Goal: Information Seeking & Learning: Learn about a topic

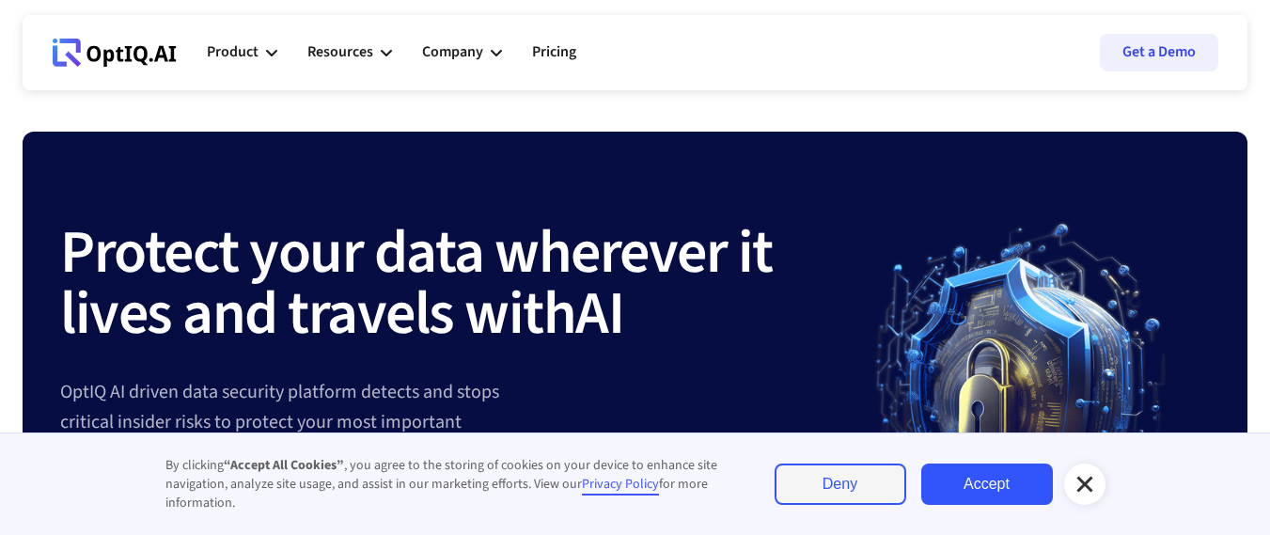
click at [1007, 493] on link "Accept" at bounding box center [987, 483] width 132 height 41
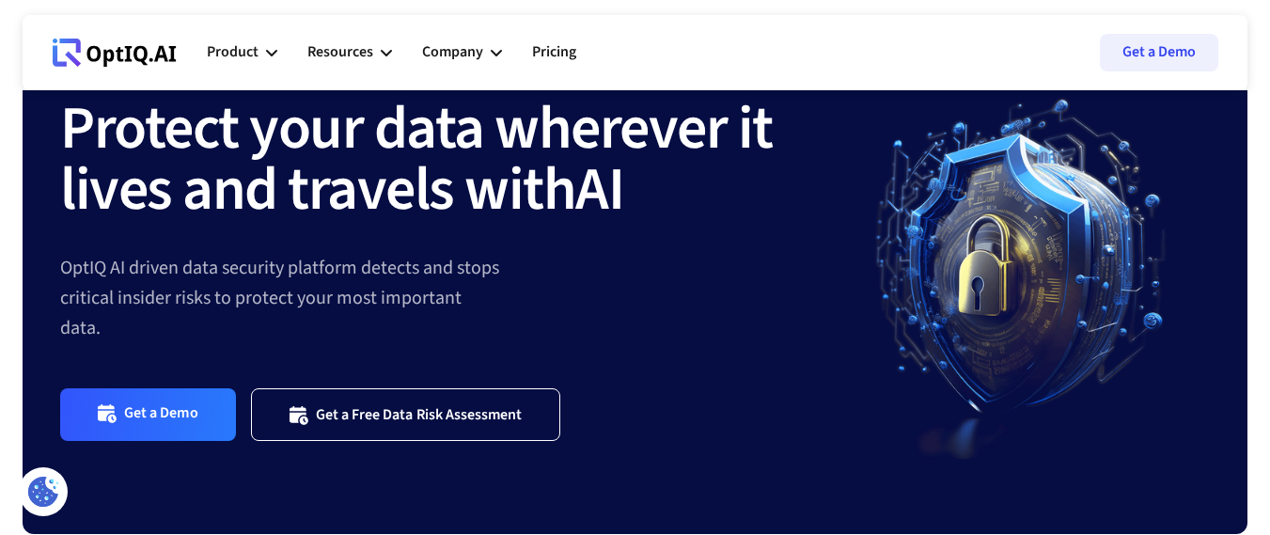
scroll to position [169, 0]
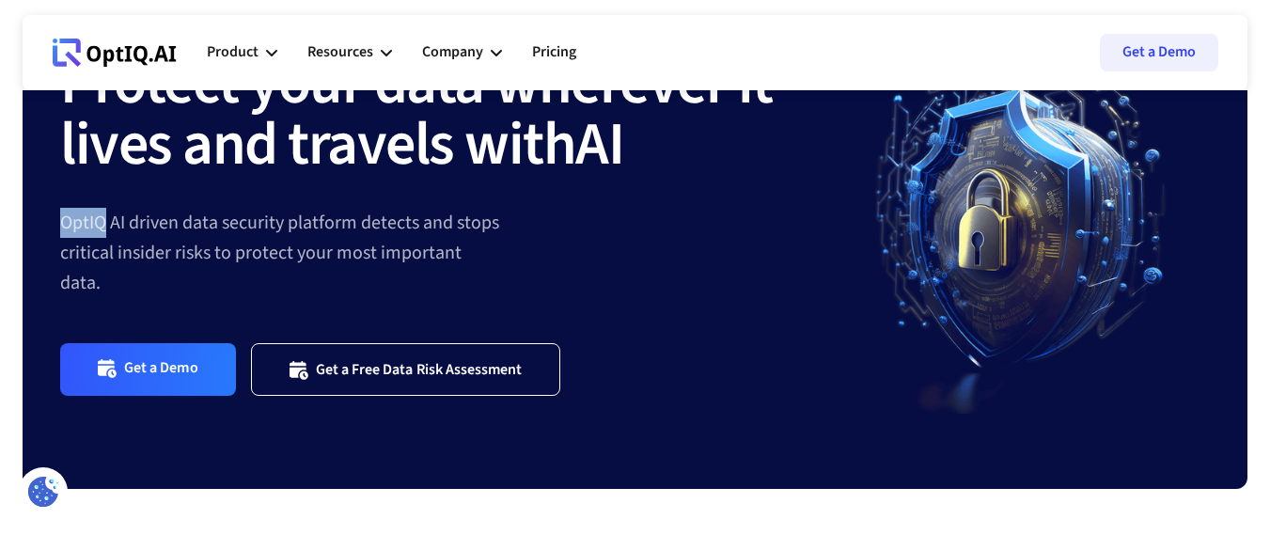
drag, startPoint x: 60, startPoint y: 239, endPoint x: 102, endPoint y: 239, distance: 42.3
click at [102, 239] on div "OptIQ AI driven data security platform detects and stops critical insider risks…" at bounding box center [446, 253] width 773 height 90
click at [429, 246] on div "OptIQ AI driven data security platform detects and stops critical insider risks…" at bounding box center [446, 253] width 773 height 90
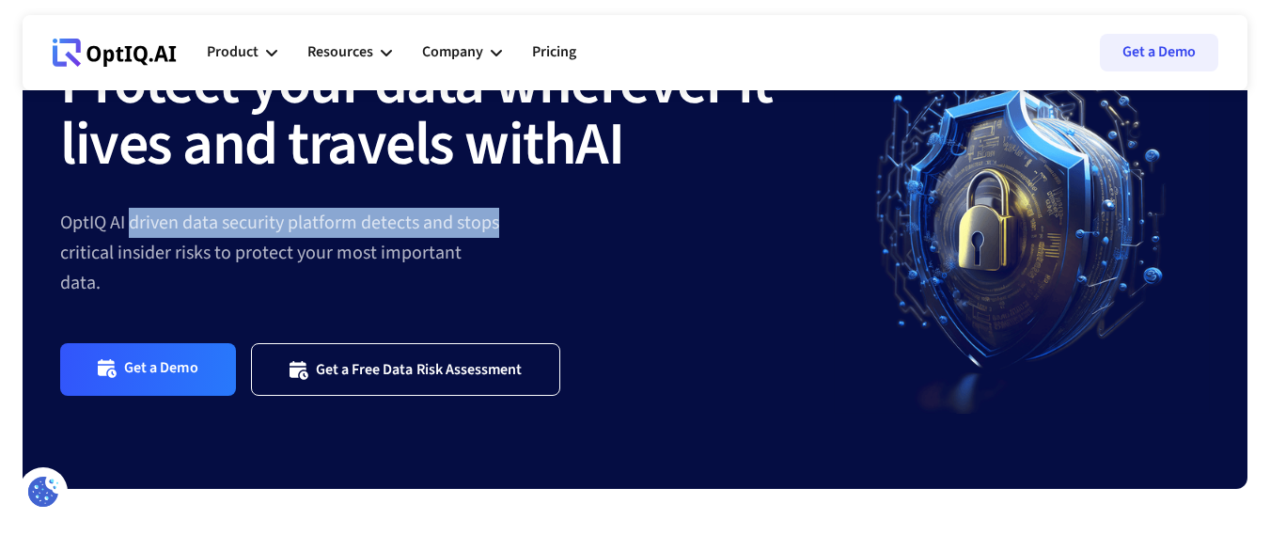
drag, startPoint x: 133, startPoint y: 239, endPoint x: 507, endPoint y: 241, distance: 373.1
click at [507, 241] on div "OptIQ AI driven data security platform detects and stops critical insider risks…" at bounding box center [446, 253] width 773 height 90
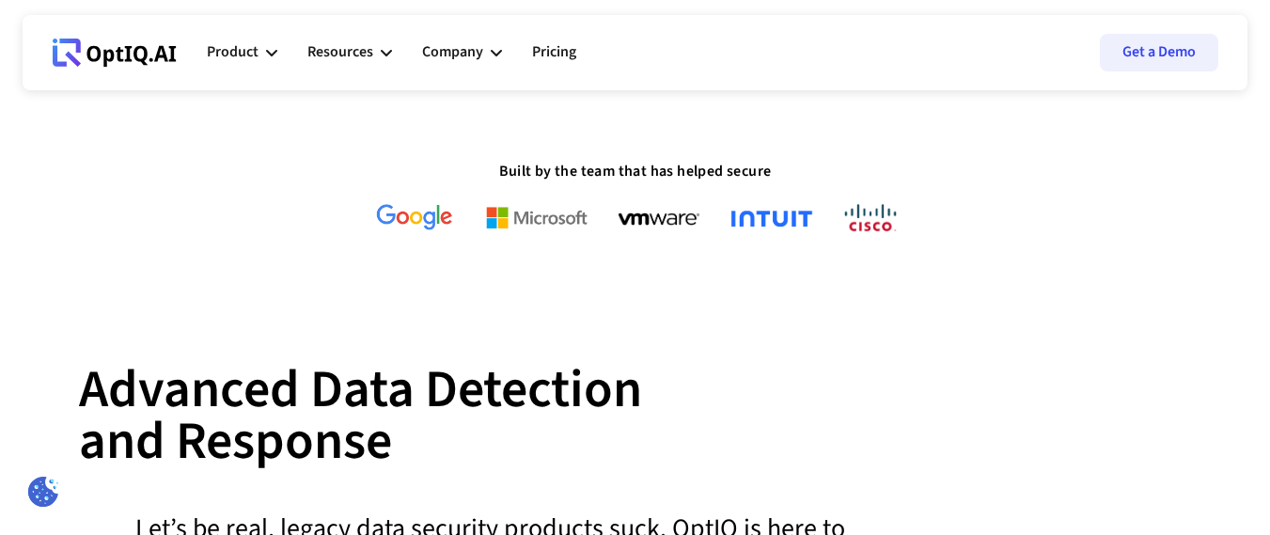
scroll to position [507, 0]
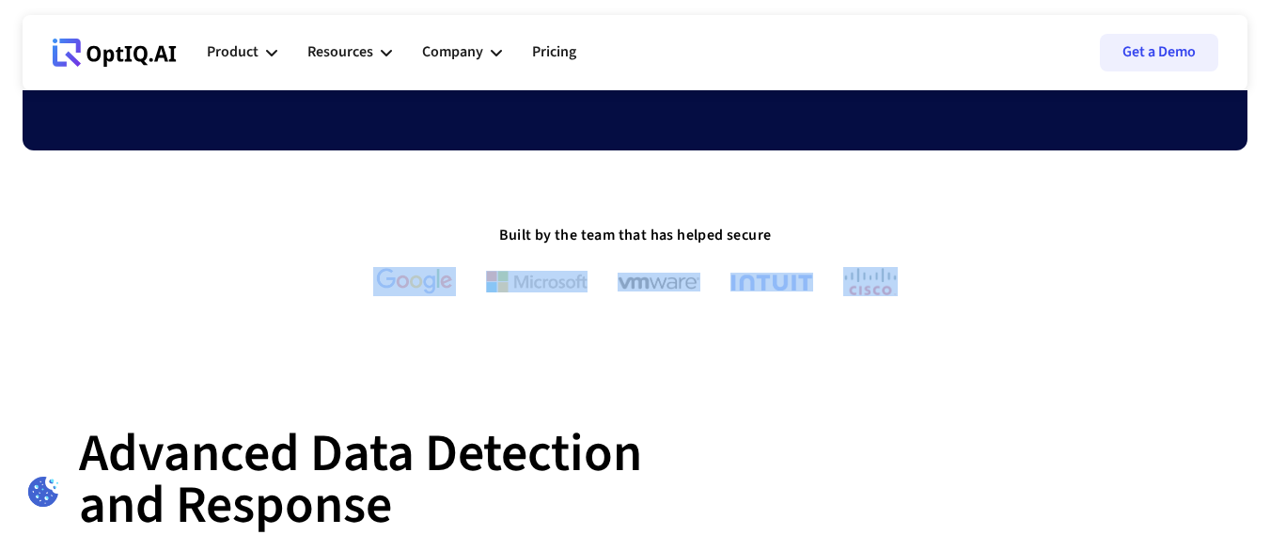
drag, startPoint x: 484, startPoint y: 249, endPoint x: 882, endPoint y: 285, distance: 400.1
click at [882, 285] on div "Built by the team that has helped secure" at bounding box center [635, 261] width 1224 height 70
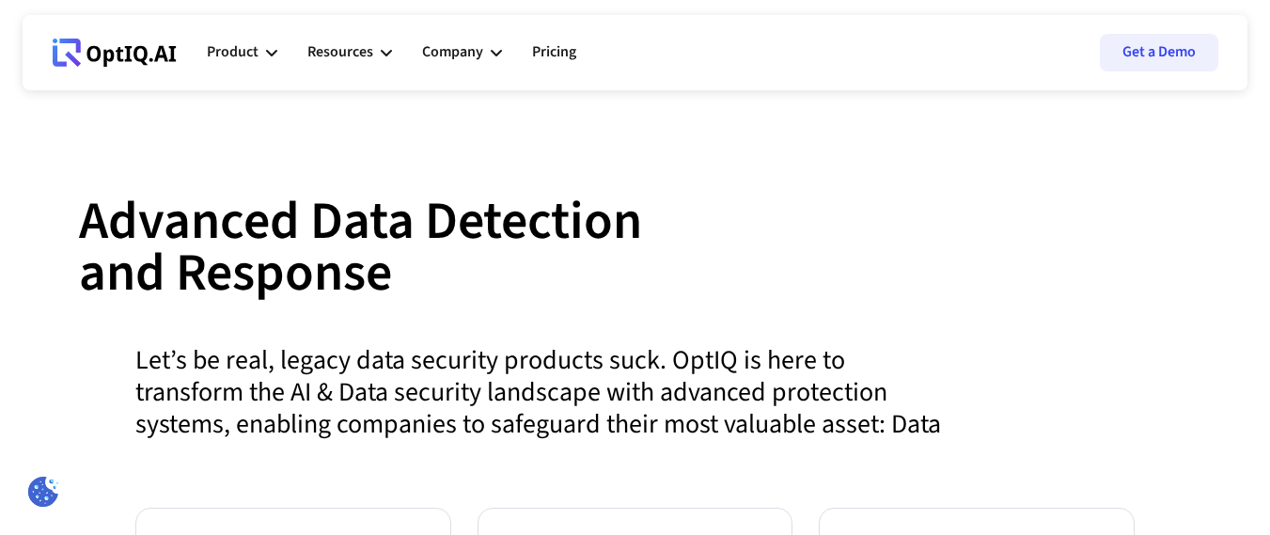
scroll to position [677, 0]
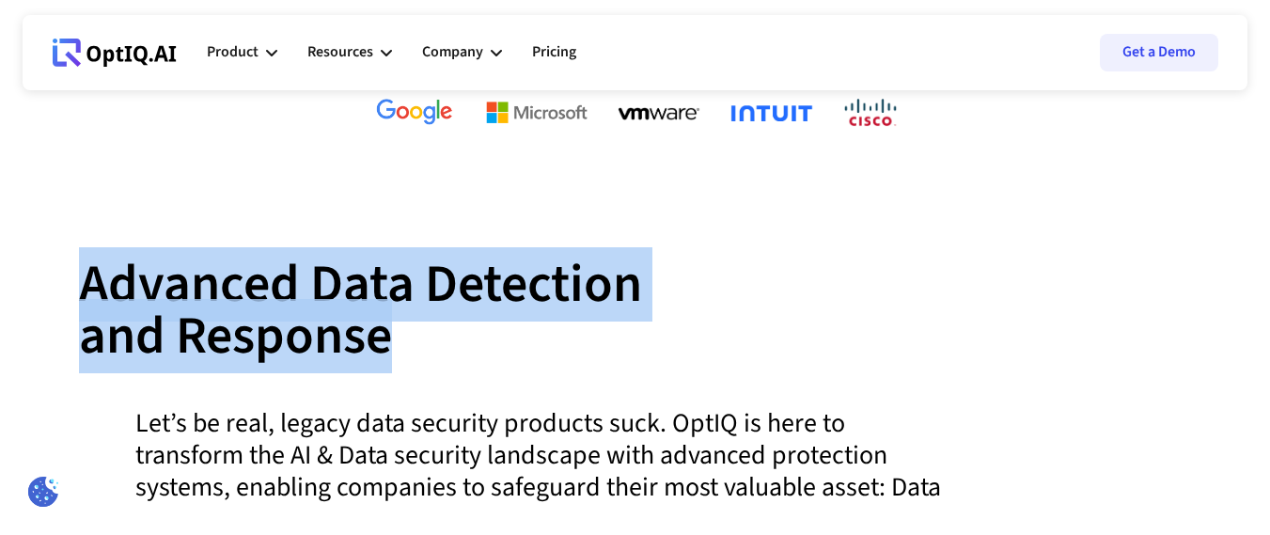
drag, startPoint x: 82, startPoint y: 289, endPoint x: 455, endPoint y: 331, distance: 375.4
click at [455, 331] on div "Advanced Data Detection and Response" at bounding box center [635, 332] width 1112 height 148
click at [501, 303] on div "Advanced Data Detection and Response" at bounding box center [635, 332] width 1112 height 148
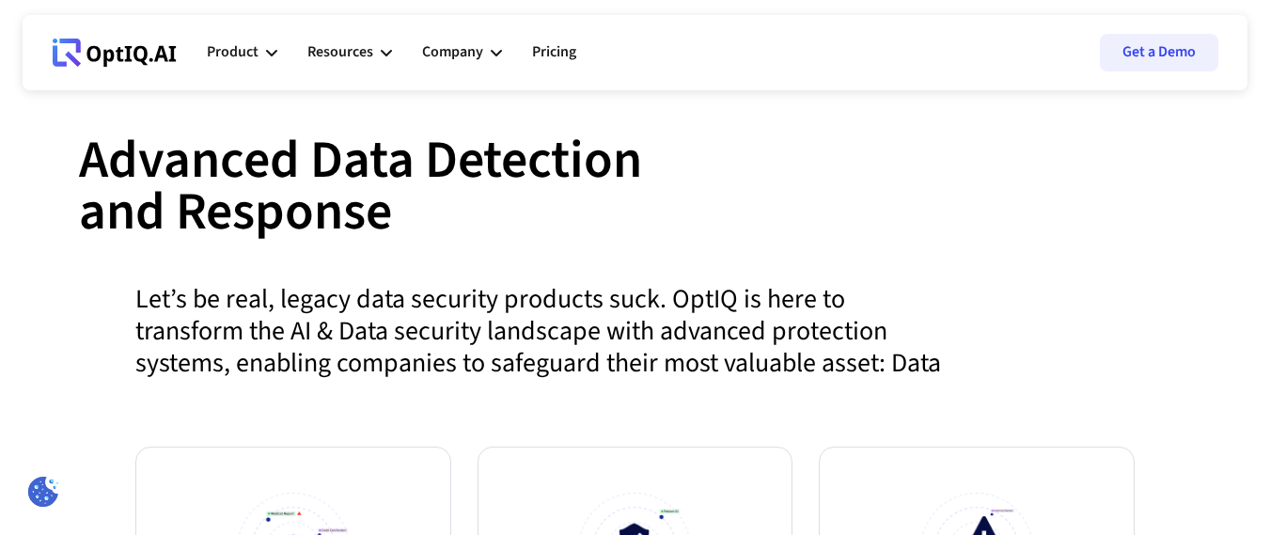
scroll to position [846, 0]
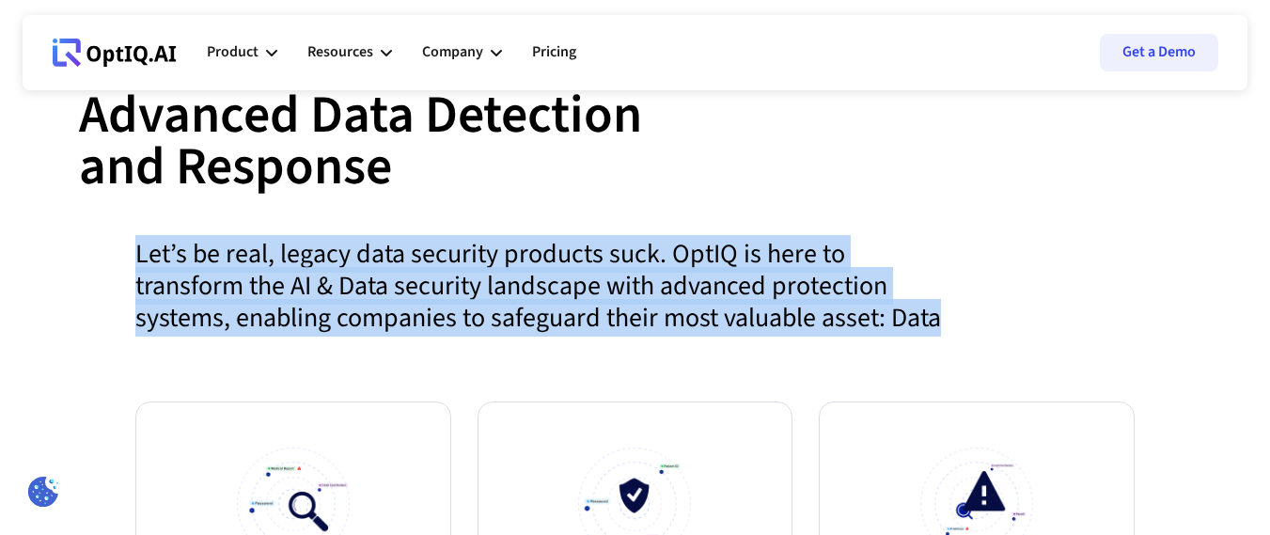
drag, startPoint x: 120, startPoint y: 262, endPoint x: 954, endPoint y: 316, distance: 835.3
click at [954, 316] on div "Advanced Data Detection and Response The rise in data breaches shows that curre…" at bounding box center [635, 245] width 1112 height 312
click at [708, 257] on div "Let’s be real, legacy data security products suck. OptIQ is here to transform t…" at bounding box center [511, 297] width 865 height 118
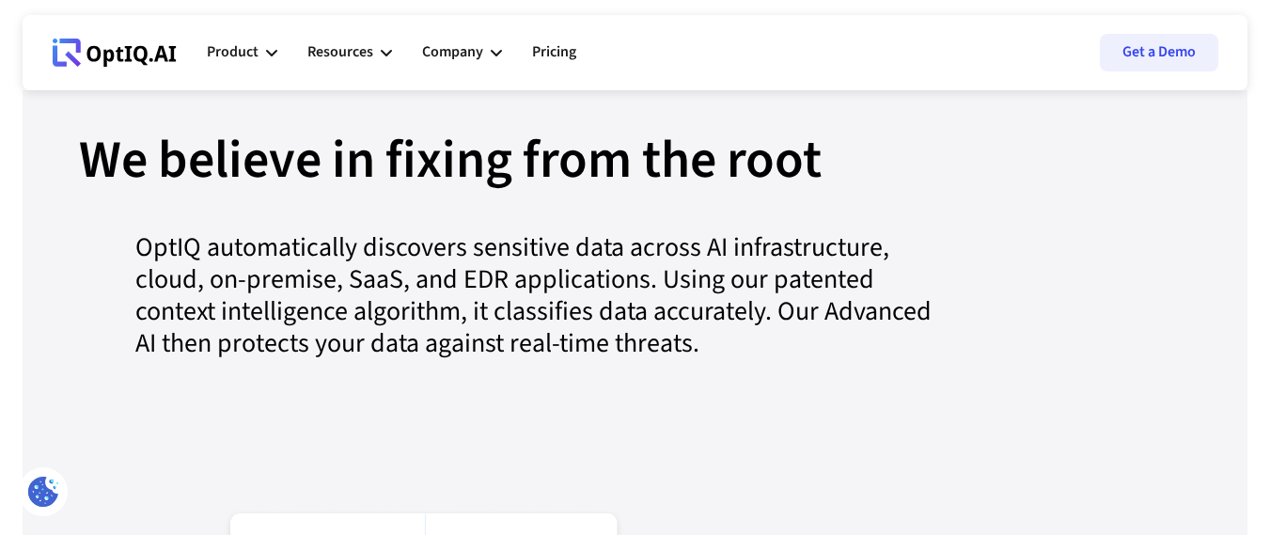
scroll to position [2030, 0]
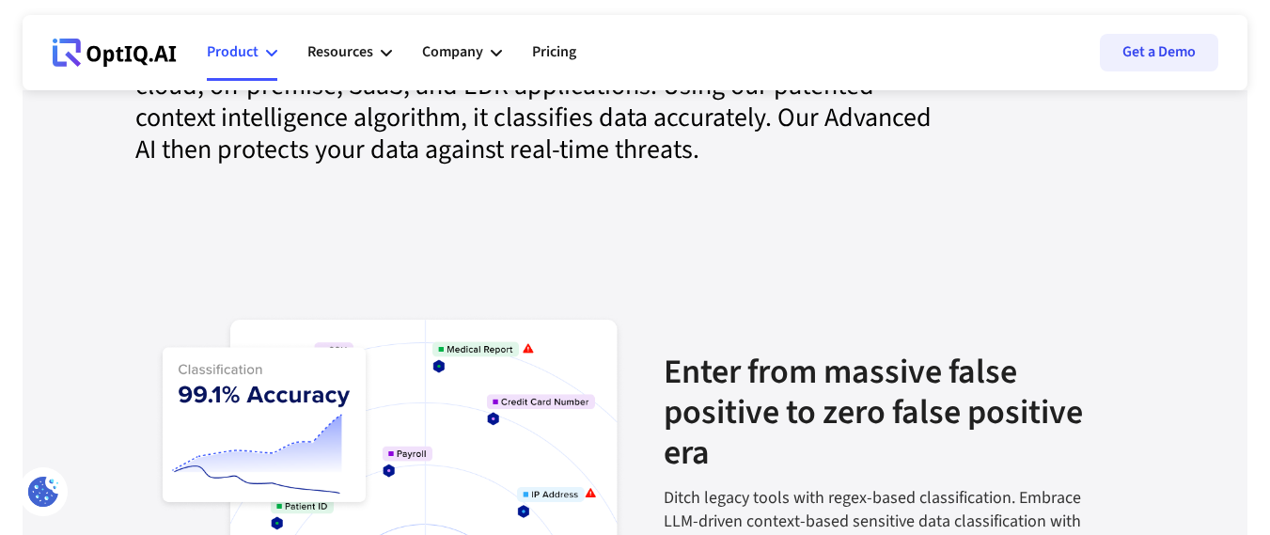
click at [264, 55] on div "Product" at bounding box center [242, 52] width 70 height 56
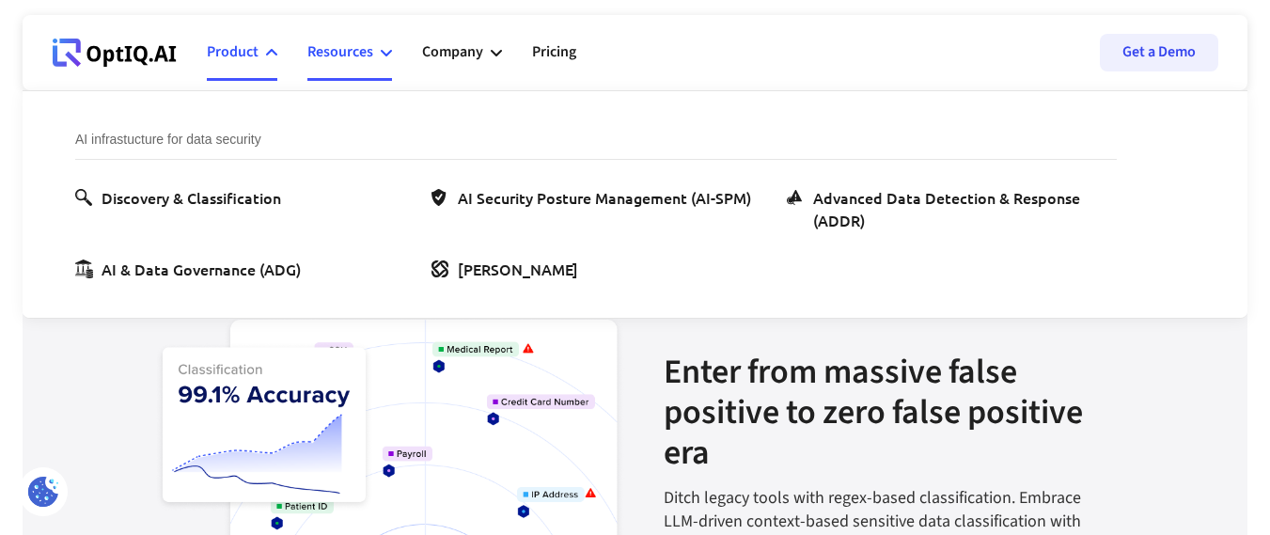
click at [380, 52] on div "Resources" at bounding box center [349, 52] width 85 height 56
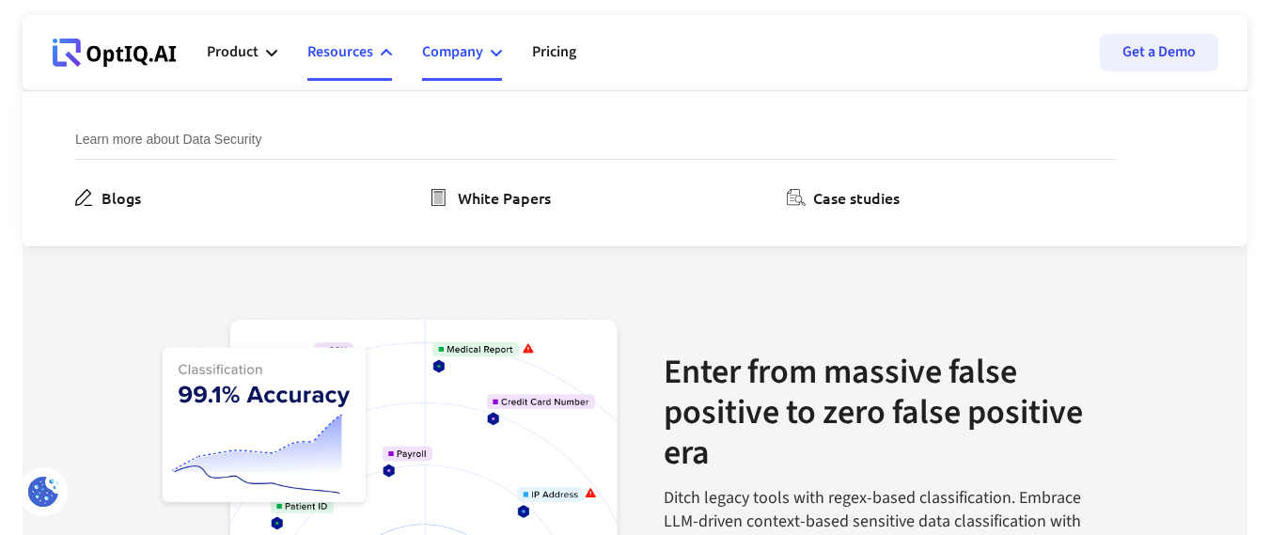
click at [491, 54] on icon at bounding box center [496, 52] width 11 height 11
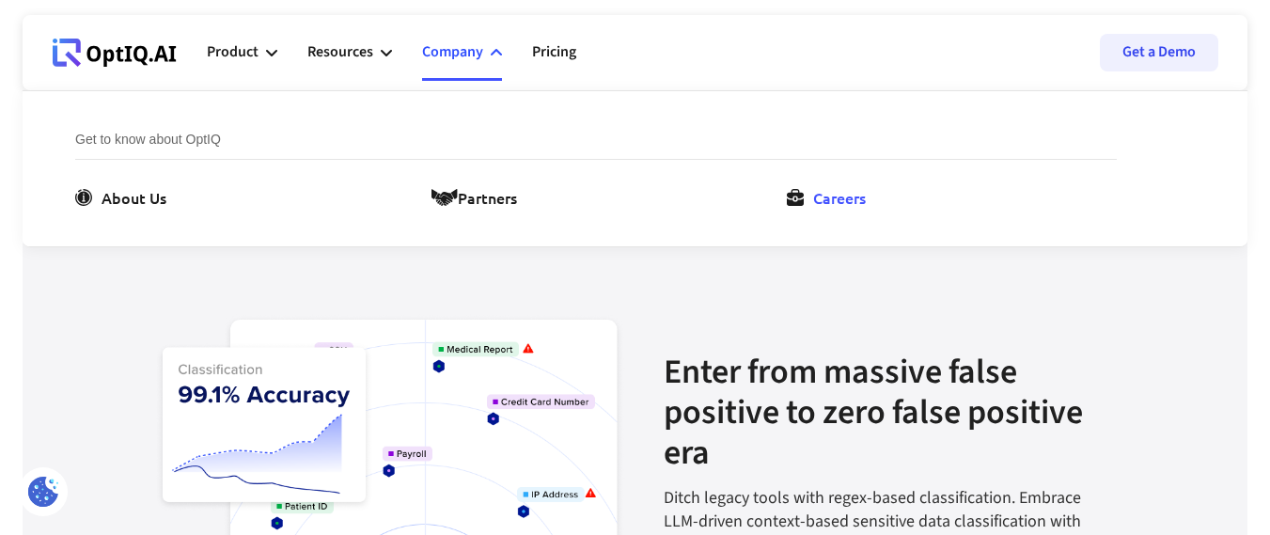
click at [818, 191] on div "Careers" at bounding box center [839, 197] width 53 height 23
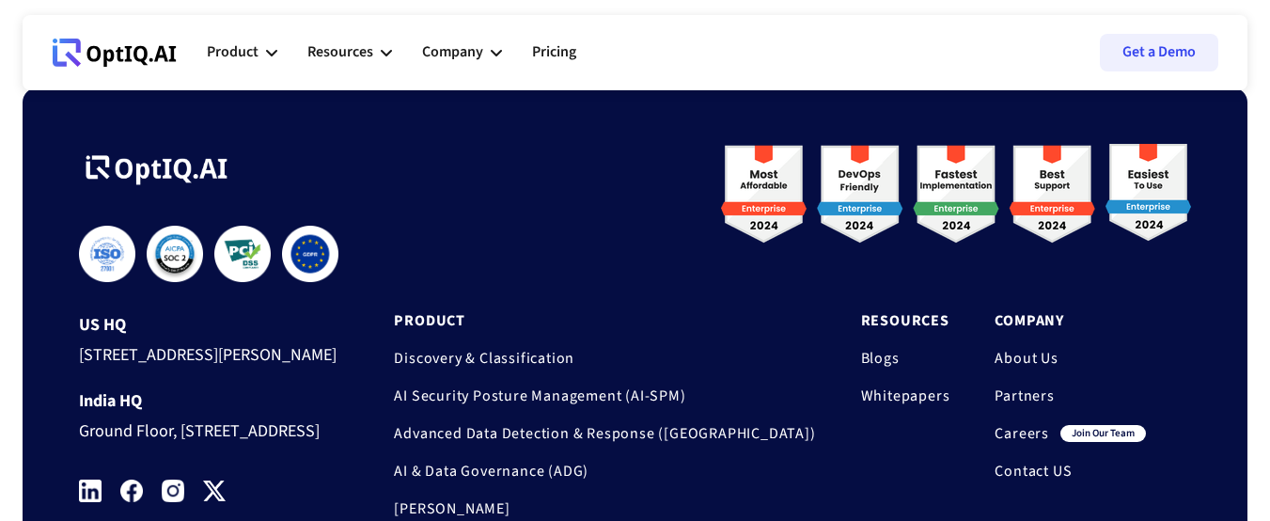
scroll to position [2452, 0]
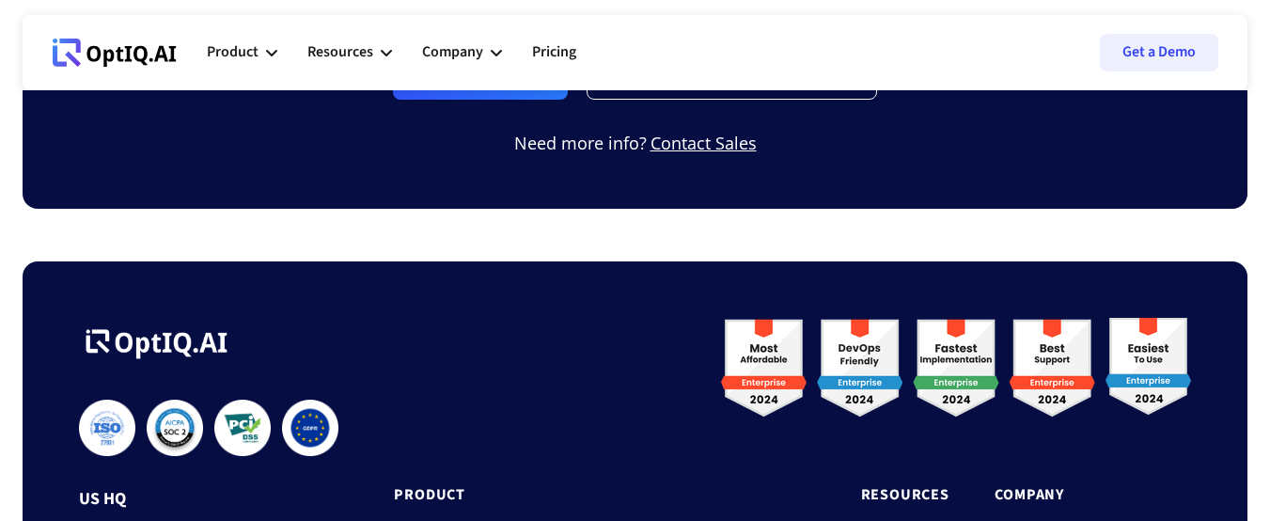
click at [506, 43] on ul "Product AI infrastucture for data security Discovery & Classification AI Securi…" at bounding box center [406, 52] width 399 height 56
click at [541, 44] on link "Pricing" at bounding box center [554, 52] width 44 height 56
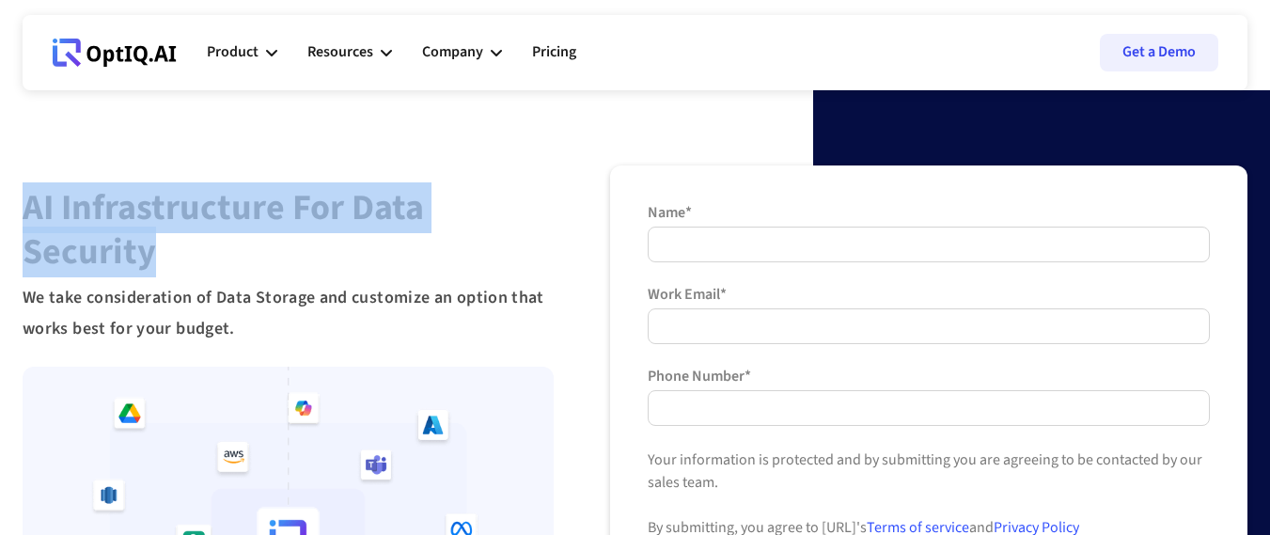
drag, startPoint x: 8, startPoint y: 196, endPoint x: 218, endPoint y: 257, distance: 219.2
click at [218, 257] on div "**********" at bounding box center [635, 472] width 1270 height 614
click at [253, 239] on h1 "AI Infrastructure for Data Security" at bounding box center [288, 228] width 531 height 88
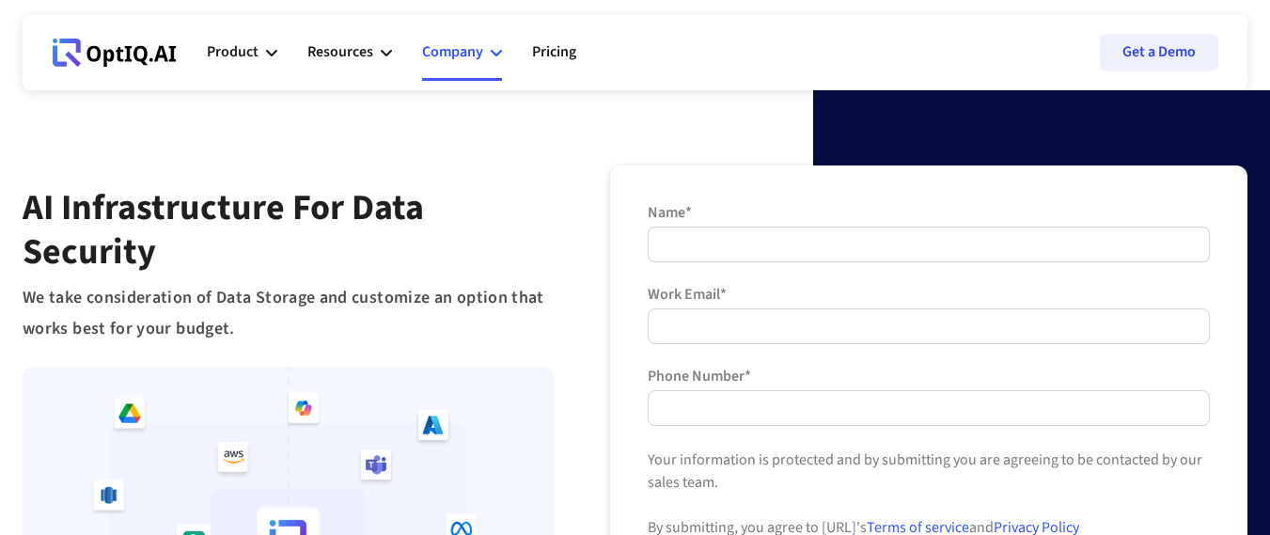
click at [481, 55] on div "Company" at bounding box center [452, 51] width 61 height 25
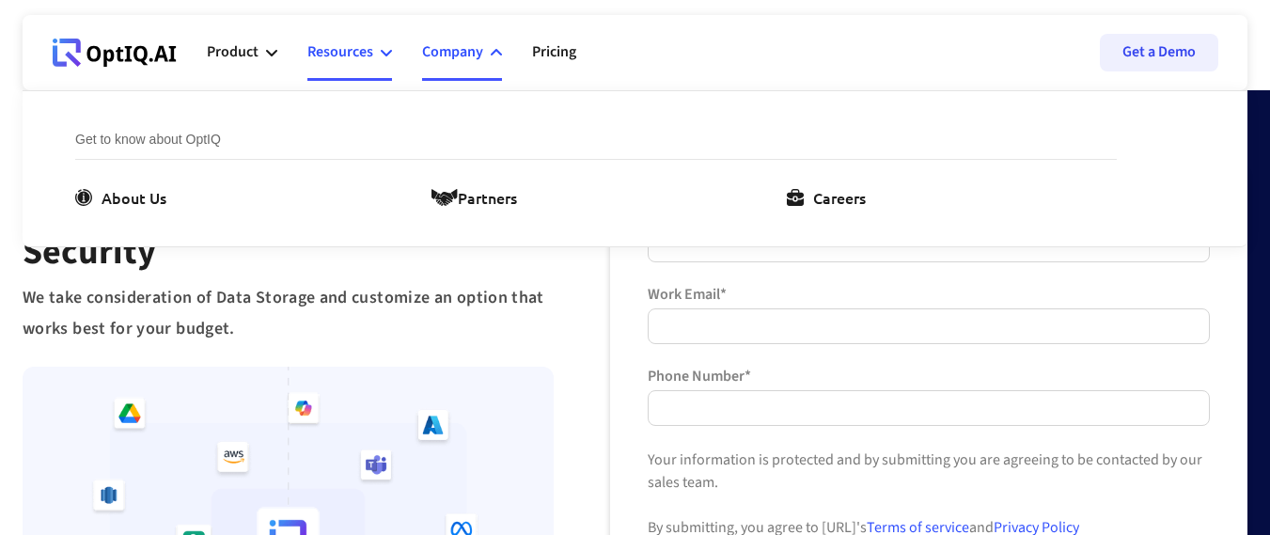
click at [374, 51] on div "Resources" at bounding box center [349, 52] width 85 height 56
click at [475, 58] on div "Company" at bounding box center [452, 51] width 61 height 25
click at [493, 192] on div "Partners" at bounding box center [487, 197] width 59 height 23
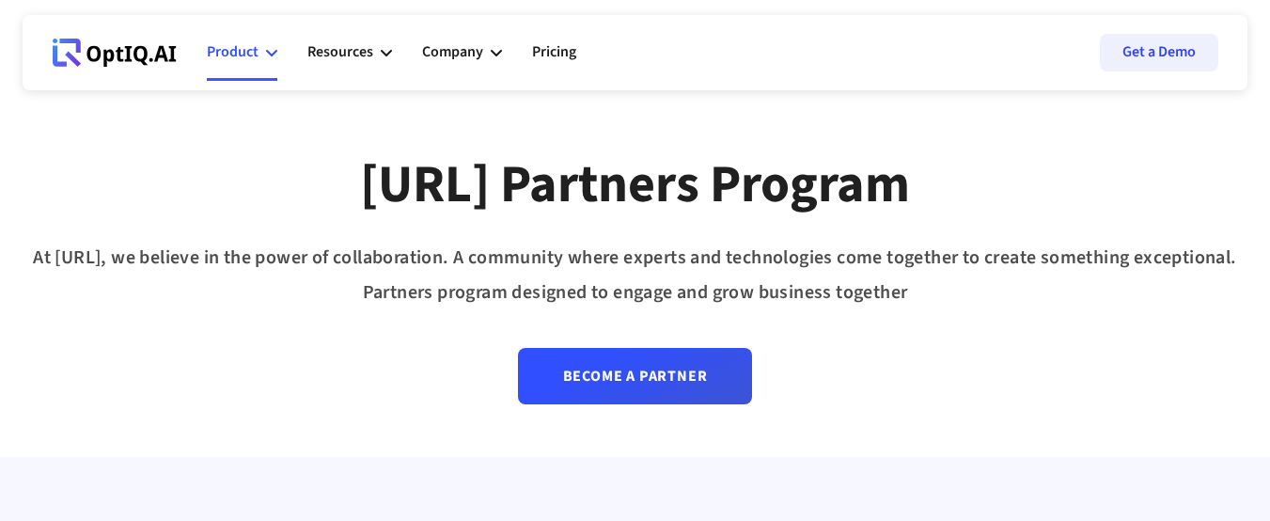
click at [254, 56] on div "Product" at bounding box center [233, 51] width 52 height 25
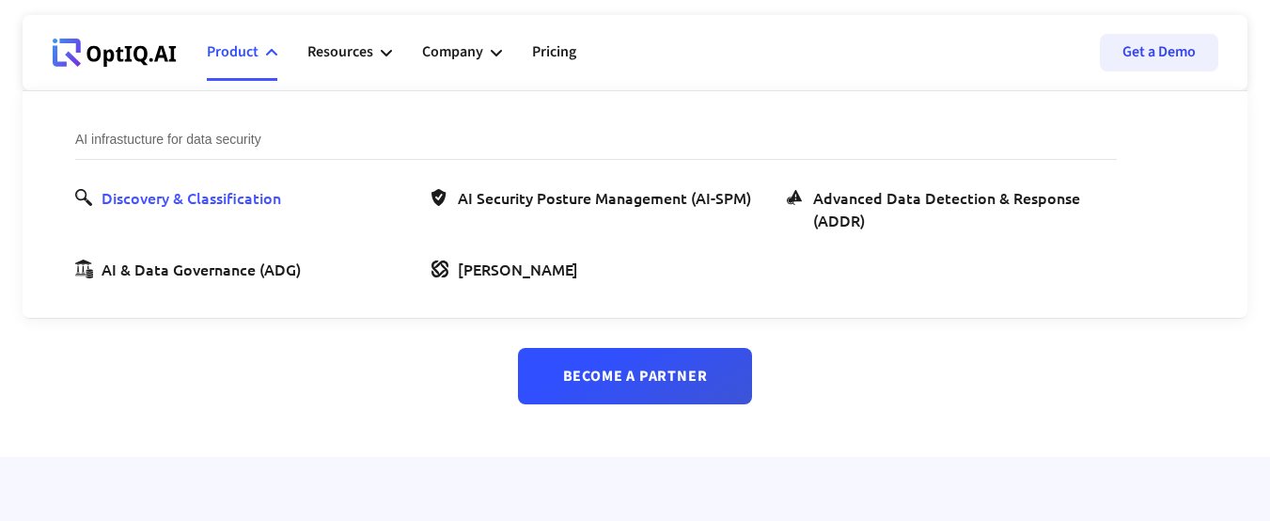
click at [242, 204] on div "Discovery & Classification" at bounding box center [190, 197] width 179 height 23
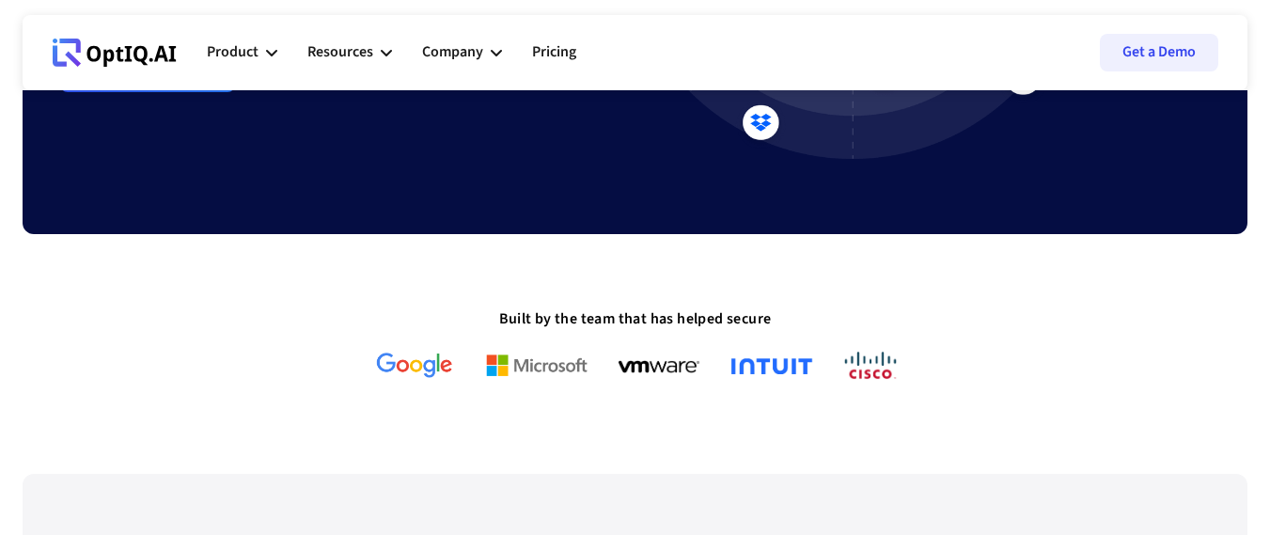
scroll to position [846, 0]
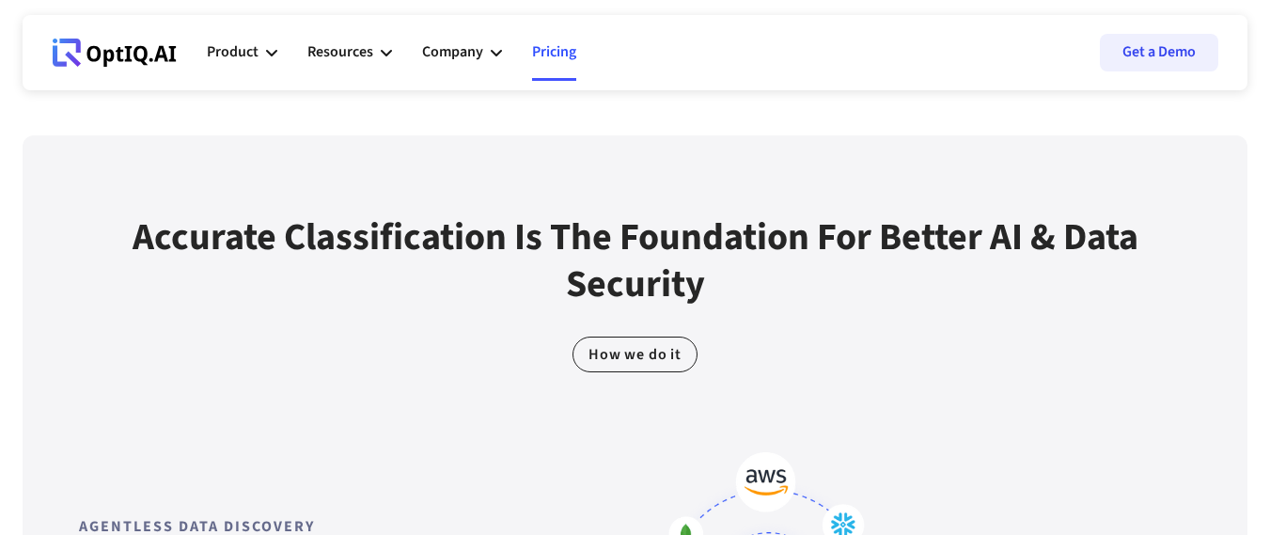
click at [546, 55] on link "Pricing" at bounding box center [554, 52] width 44 height 56
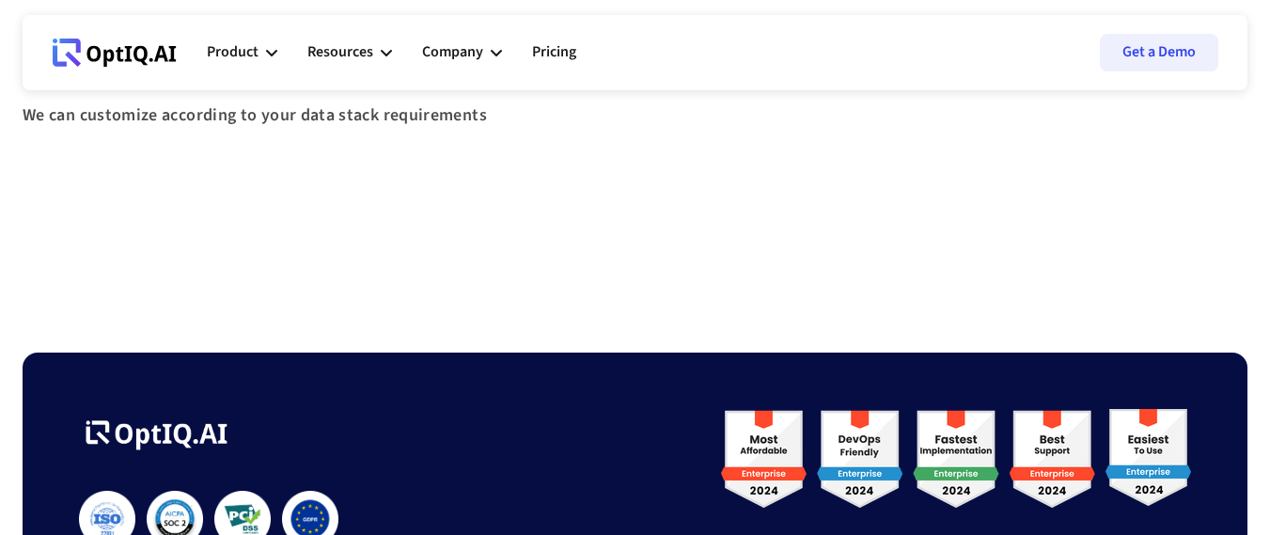
scroll to position [964, 0]
